Goal: Check status: Check status

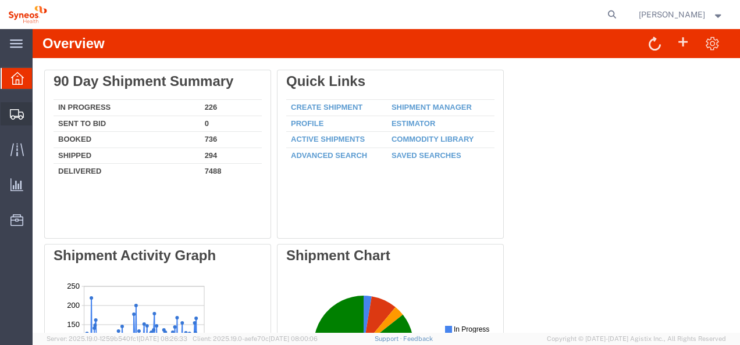
click at [40, 112] on span "Shipments" at bounding box center [36, 113] width 8 height 23
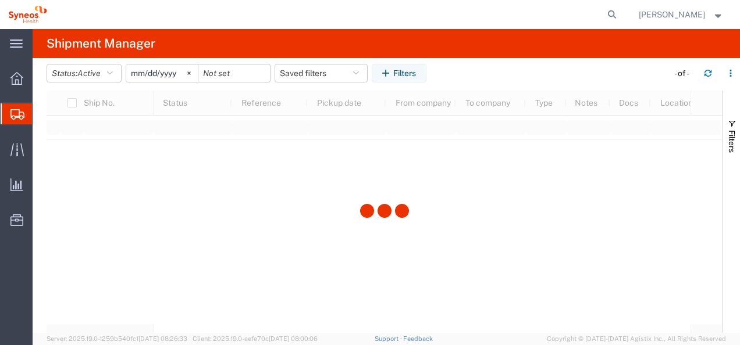
click at [620, 16] on icon at bounding box center [612, 14] width 16 height 16
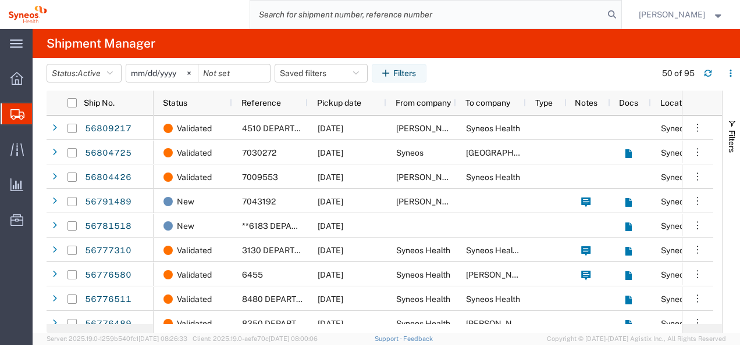
click at [425, 16] on input "search" at bounding box center [427, 15] width 354 height 28
paste input "1ZK1248V0100918476"
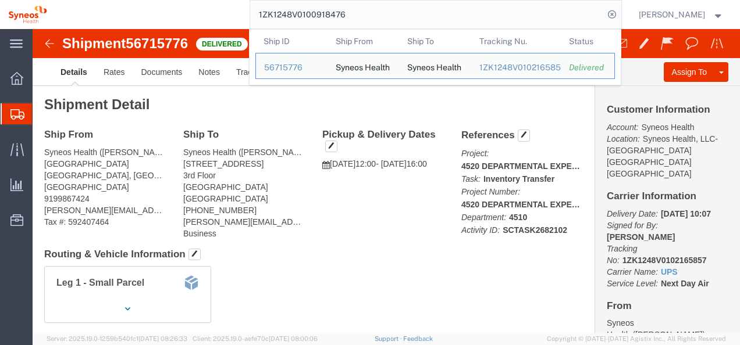
click at [366, 12] on input "1ZK1248V0100918476" at bounding box center [427, 15] width 354 height 28
paste input "5290868"
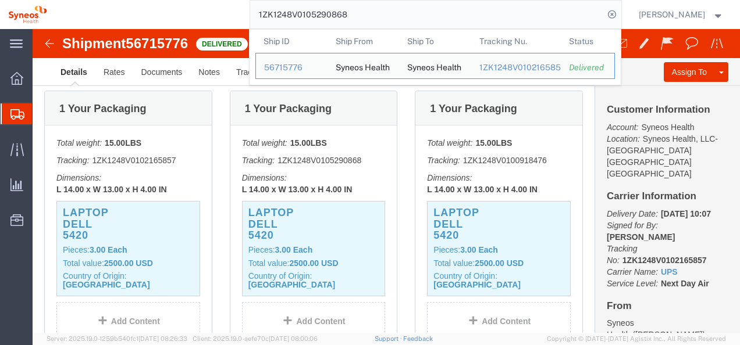
scroll to position [465, 0]
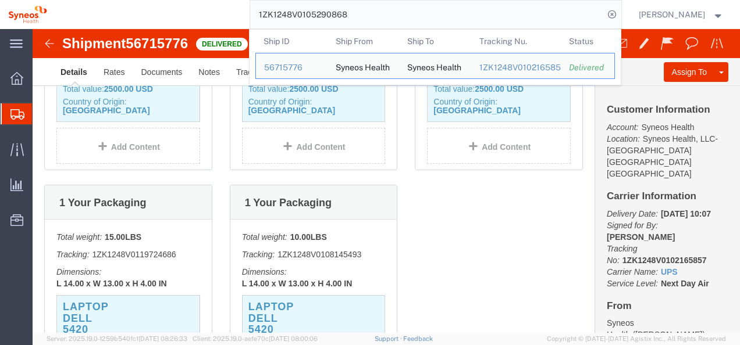
click at [343, 17] on input "1ZK1248V0105290868" at bounding box center [427, 15] width 354 height 28
paste input "1339960816"
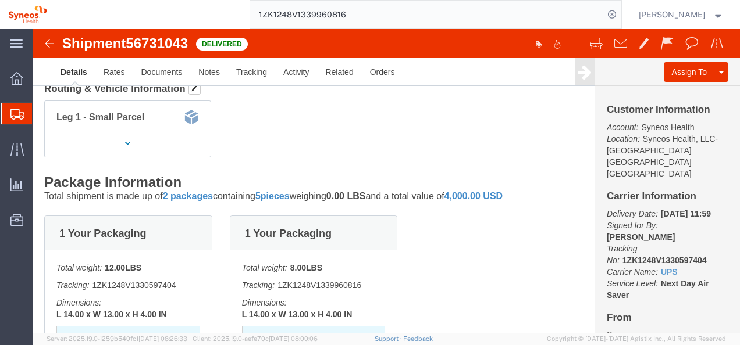
scroll to position [58, 0]
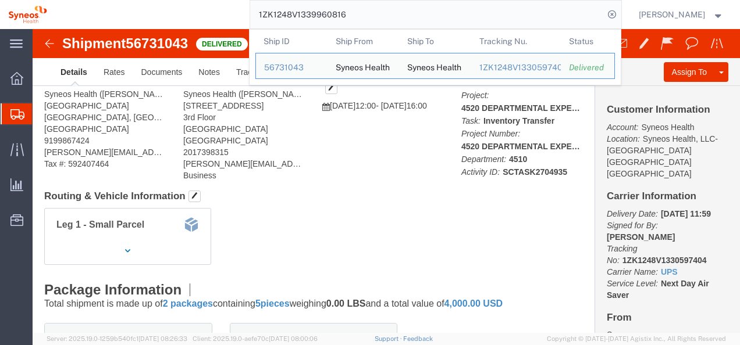
click at [329, 13] on input "1ZK1248V1339960816" at bounding box center [427, 15] width 354 height 28
paste input "A618882309"
type input "1ZK1248VA618882309"
